Goal: Transaction & Acquisition: Purchase product/service

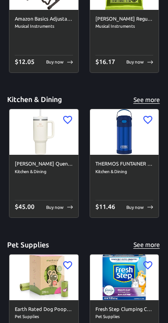
scroll to position [2772, 0]
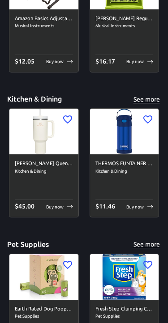
click at [127, 136] on img at bounding box center [124, 132] width 69 height 46
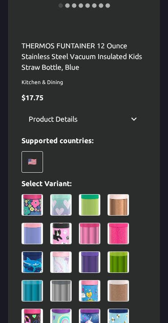
scroll to position [258, 0]
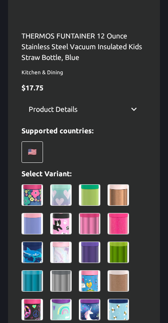
click at [139, 108] on div "Product Details" at bounding box center [83, 108] width 125 height 21
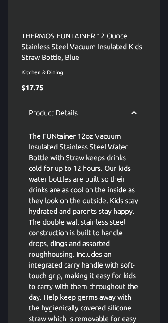
click at [137, 113] on icon at bounding box center [133, 112] width 11 height 11
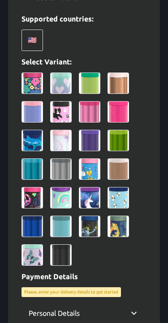
scroll to position [379, 0]
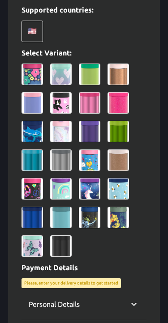
click at [40, 73] on img at bounding box center [31, 74] width 21 height 21
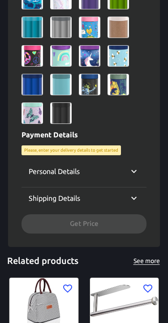
scroll to position [496, 0]
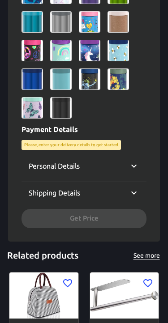
click at [135, 116] on div at bounding box center [83, 21] width 125 height 193
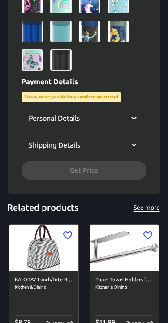
click at [137, 117] on icon at bounding box center [133, 118] width 11 height 11
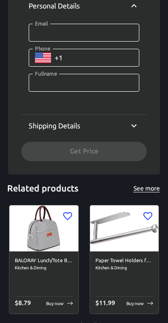
scroll to position [660, 0]
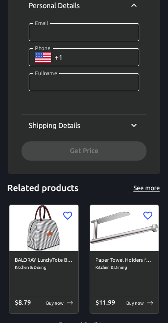
click at [137, 121] on icon at bounding box center [133, 125] width 11 height 11
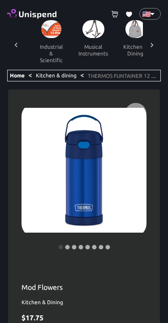
scroll to position [0, 0]
